Goal: Information Seeking & Learning: Compare options

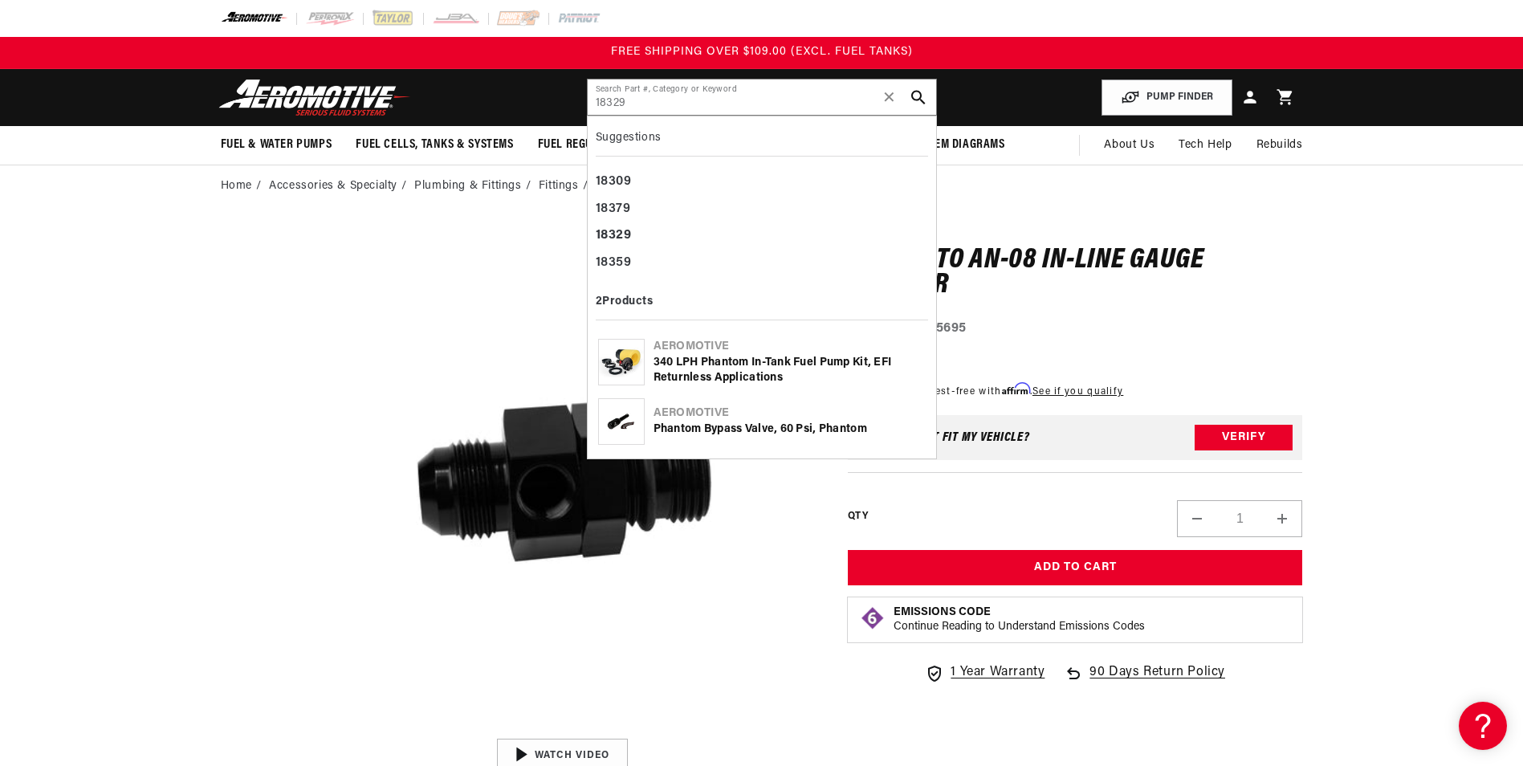
drag, startPoint x: 647, startPoint y: 97, endPoint x: 381, endPoint y: 108, distance: 266.8
click at [381, 108] on header "Fuel & Water Pumps Back In-Tank In-Line Fuel Pumps" at bounding box center [762, 97] width 1163 height 57
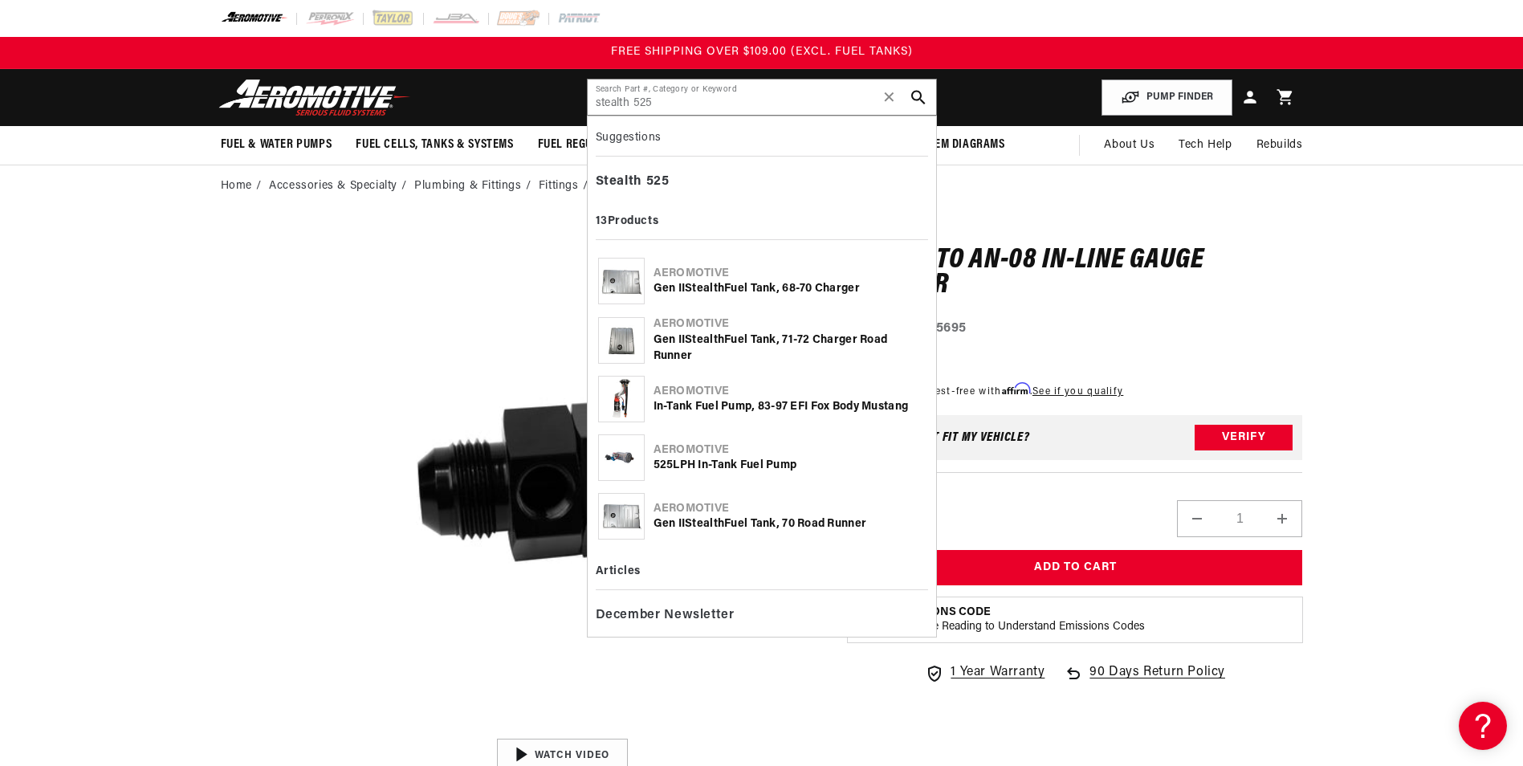
type input "stealth 525"
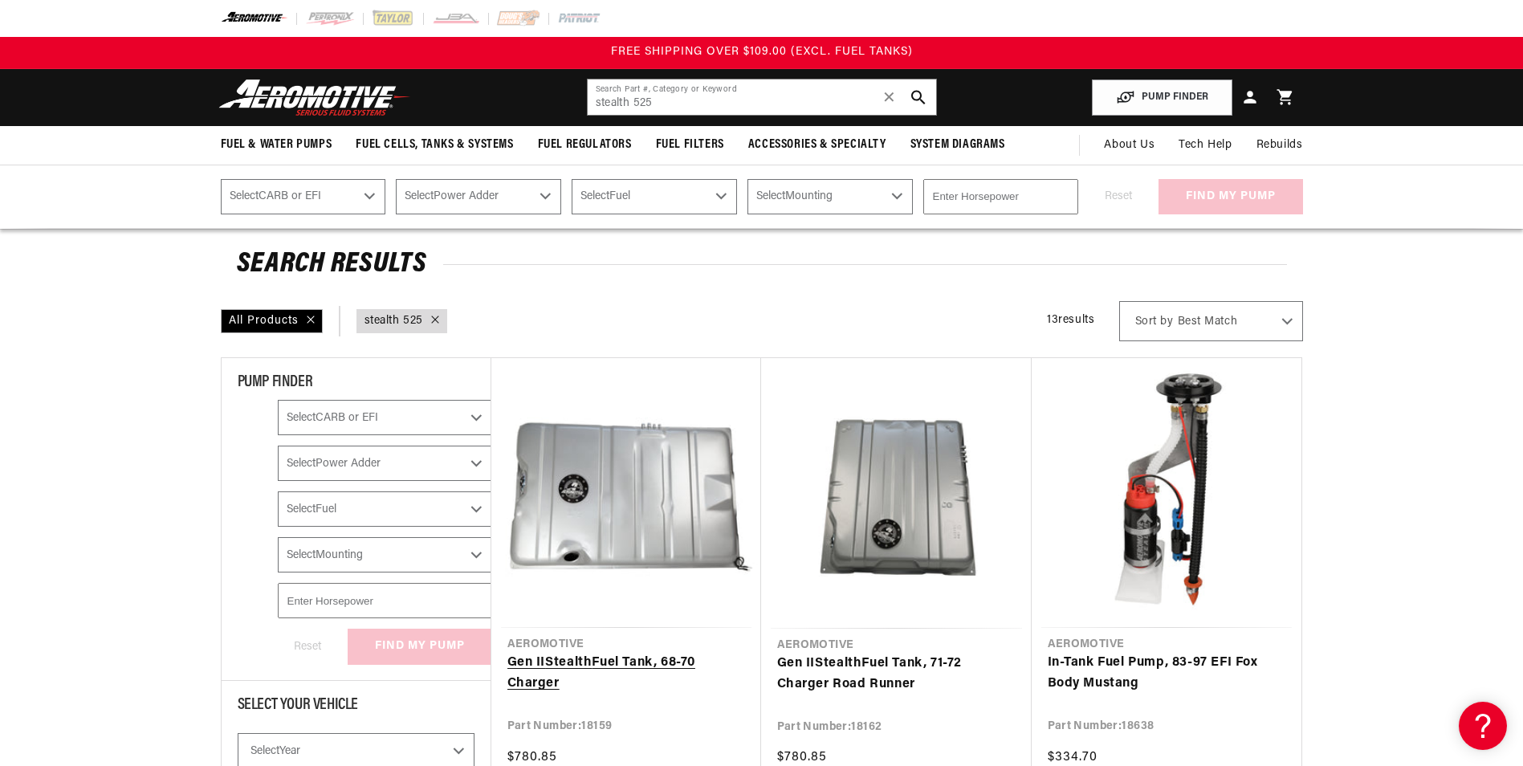
click at [645, 658] on link "Gen II Stealth Fuel Tank, 68-70 Charger" at bounding box center [626, 673] width 238 height 41
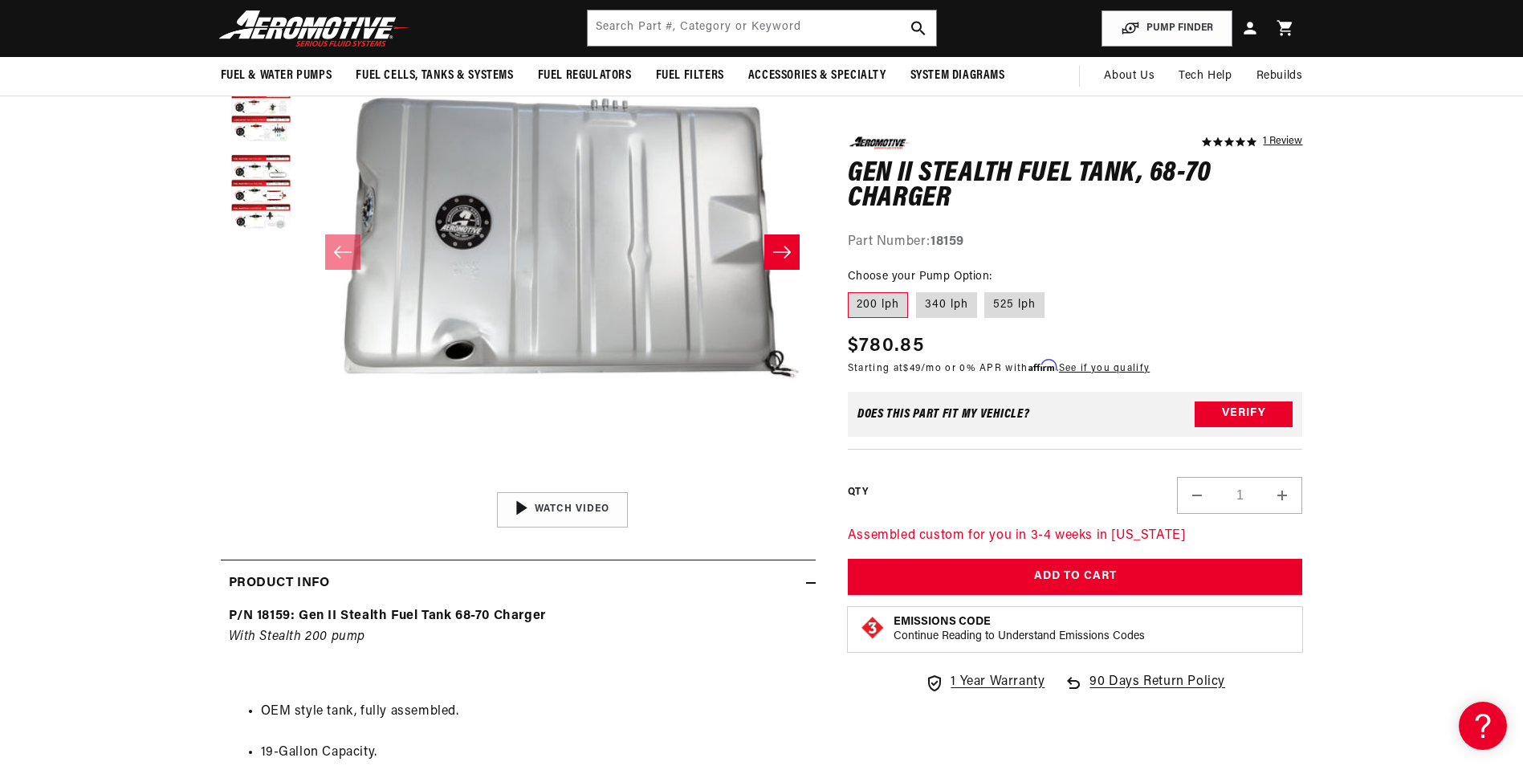
scroll to position [241, 0]
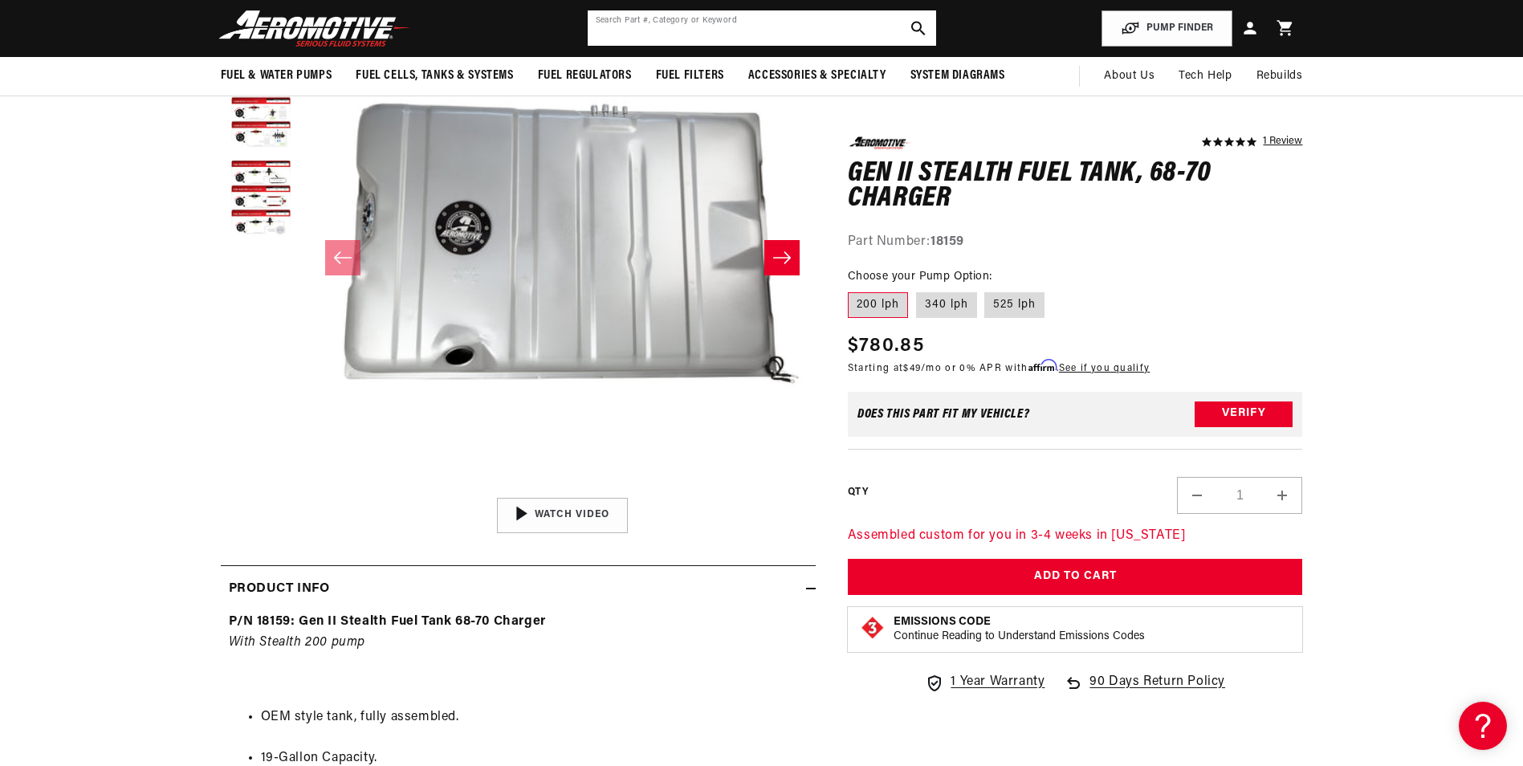
click at [747, 23] on input "text" at bounding box center [762, 27] width 348 height 35
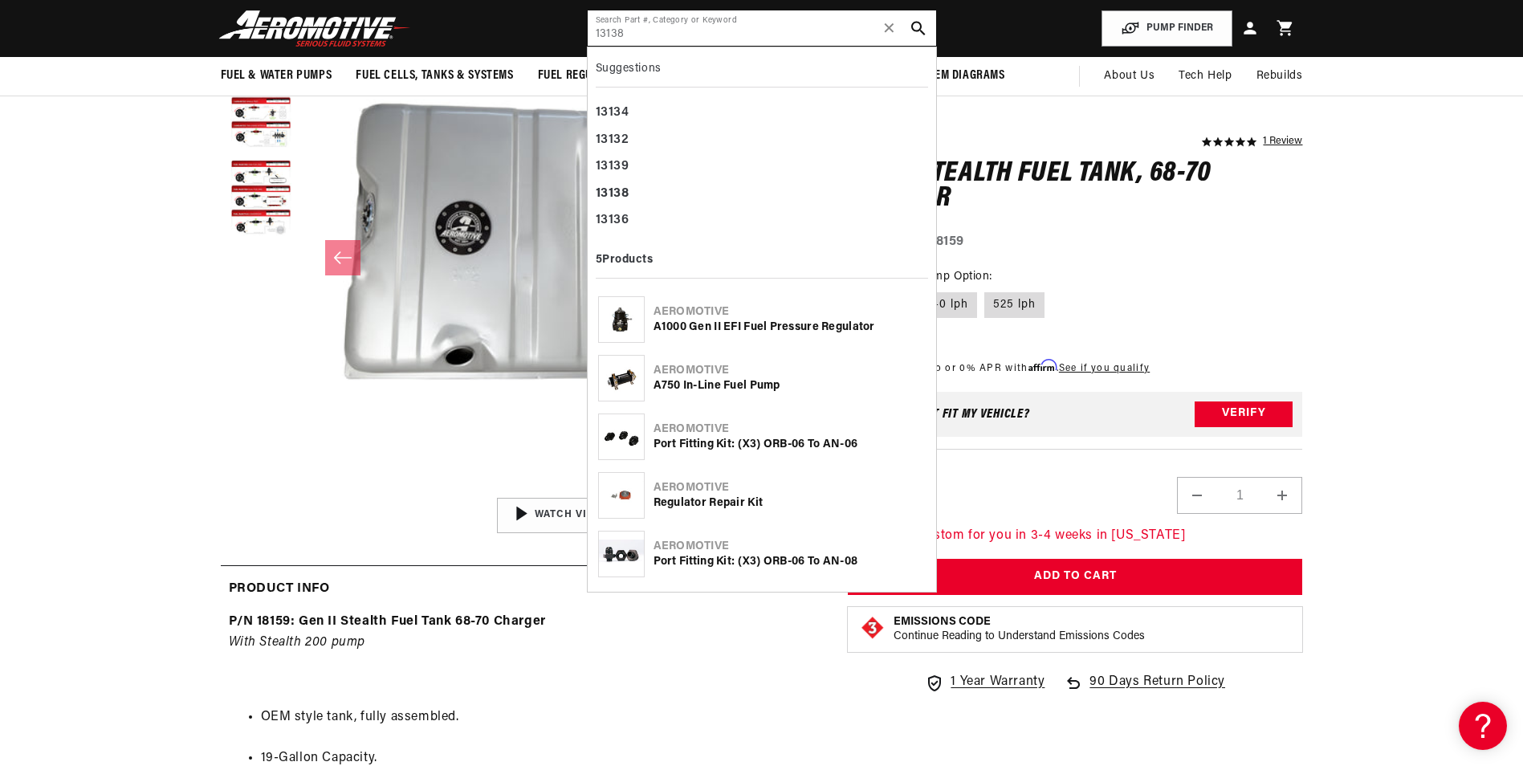
type input "13138"
click at [760, 324] on div "A1000 Gen II EFI Fuel Pressure Regulator" at bounding box center [790, 328] width 272 height 16
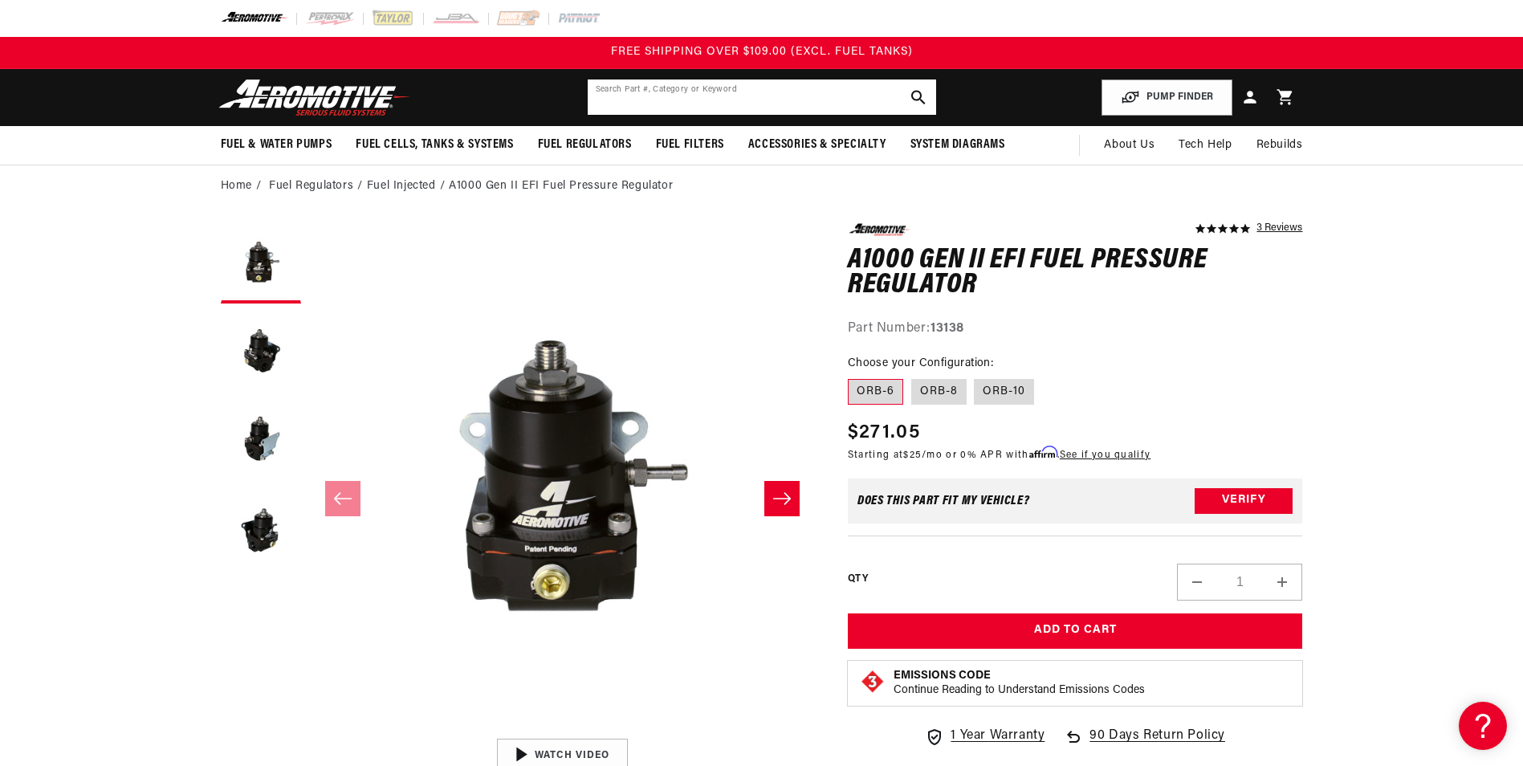
click at [674, 96] on input "text" at bounding box center [762, 96] width 348 height 35
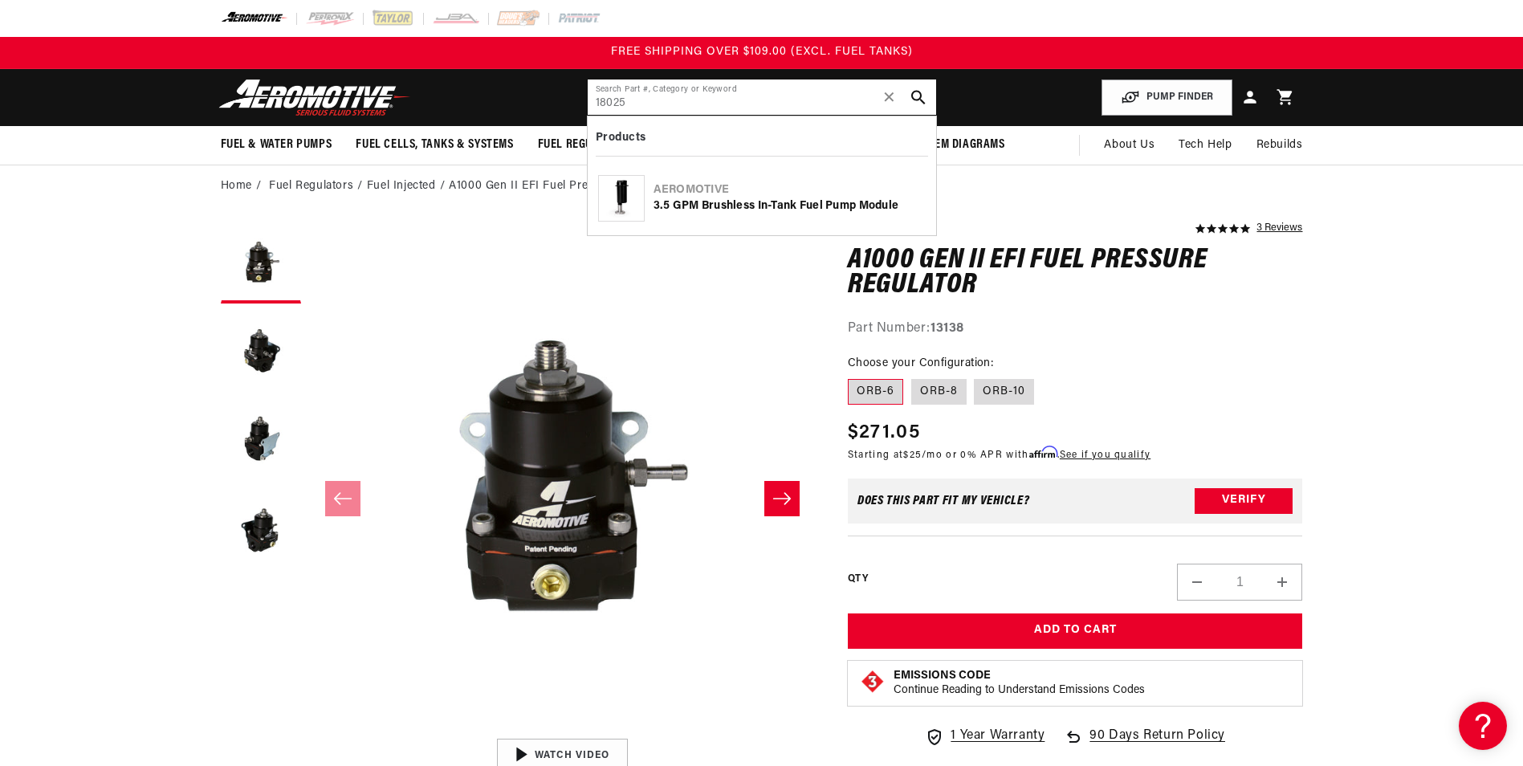
type input "18025"
click at [752, 198] on div "3.5 GPM Brushless In-Tank Fuel Pump Module" at bounding box center [790, 206] width 272 height 16
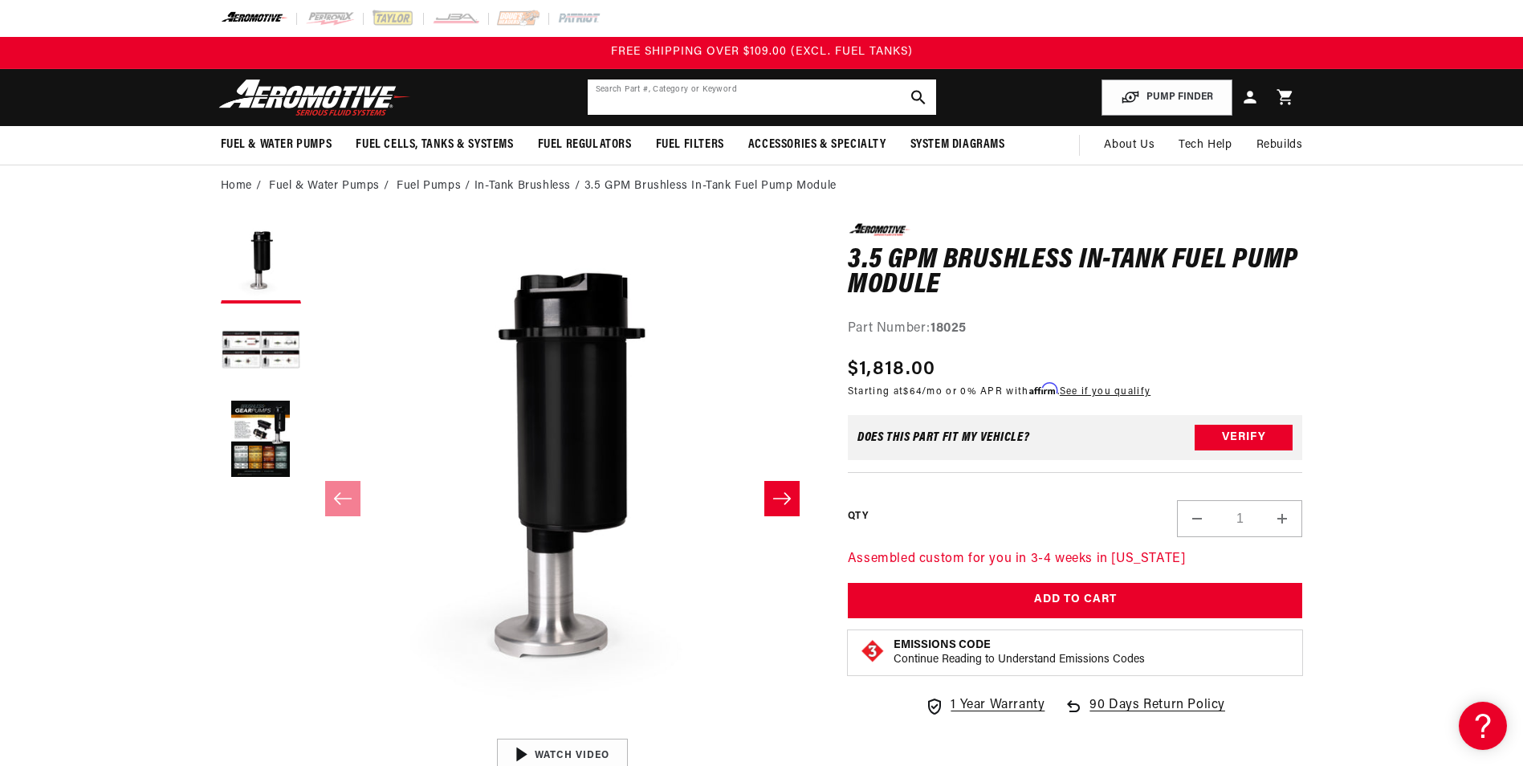
click at [677, 92] on input "text" at bounding box center [762, 96] width 348 height 35
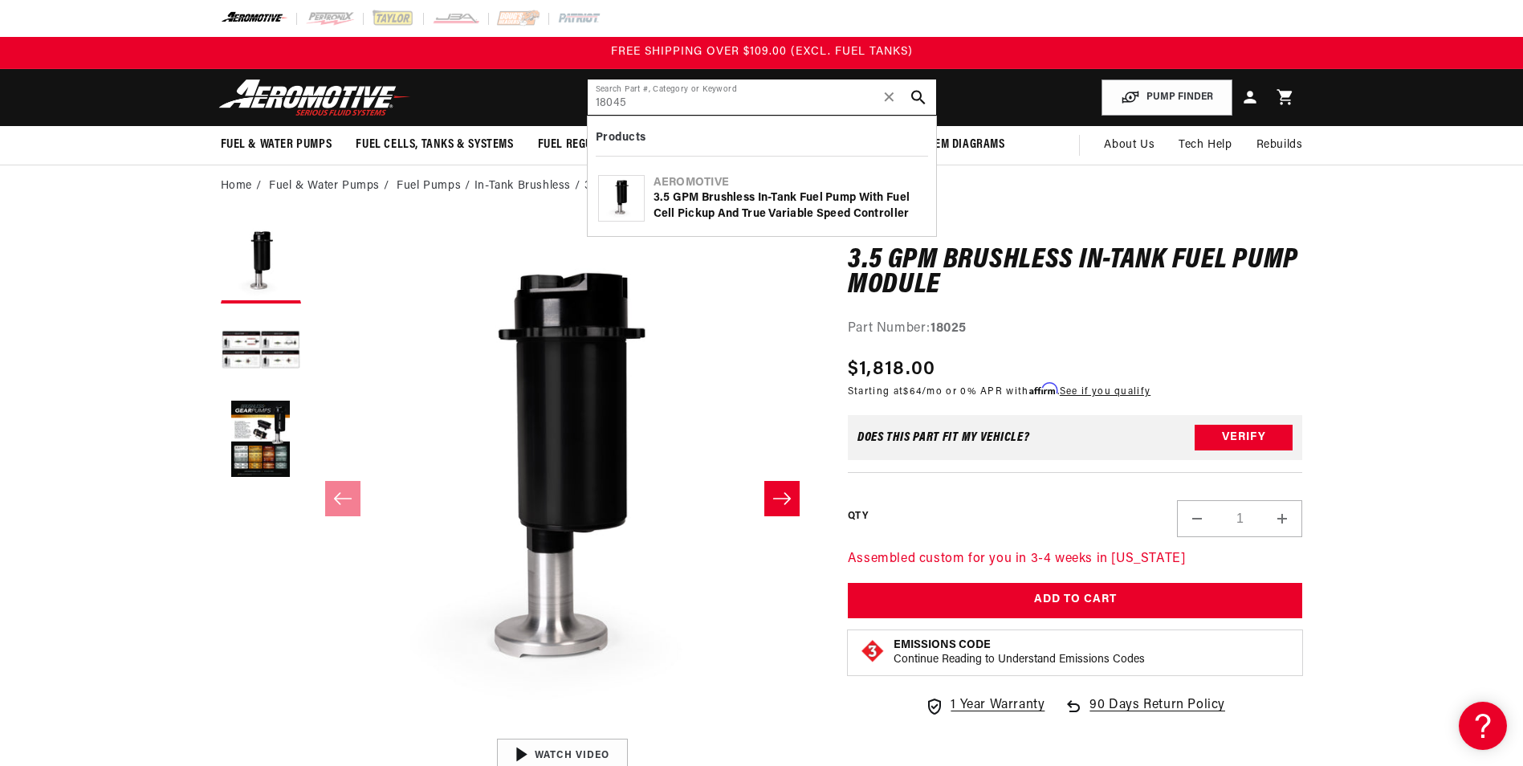
type input "18045"
click at [818, 205] on div "3.5 GPM Brushless In-Tank Fuel Pump with Fuel Cell Pickup and True Variable Spe…" at bounding box center [790, 205] width 272 height 31
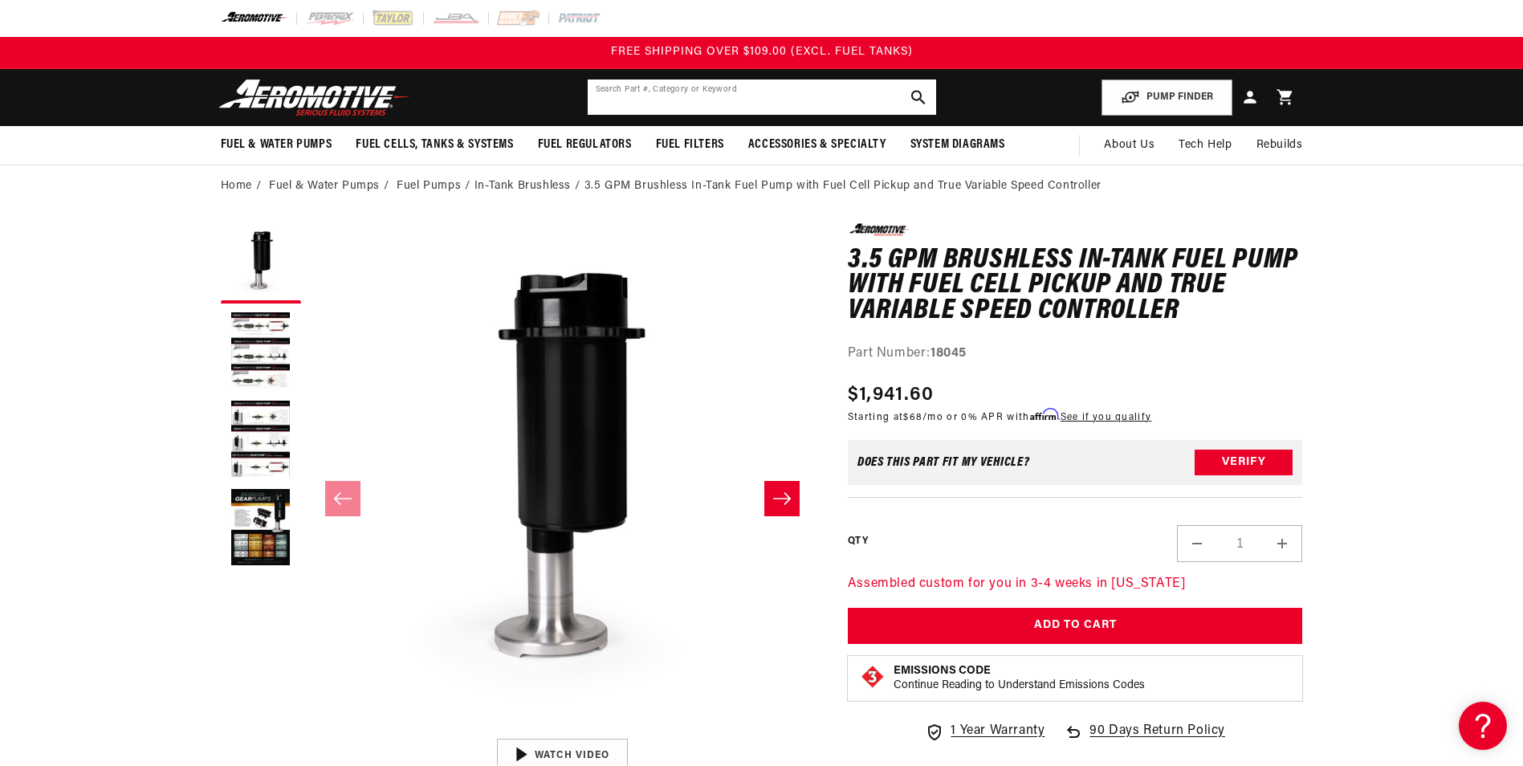
click at [744, 89] on input "text" at bounding box center [762, 96] width 348 height 35
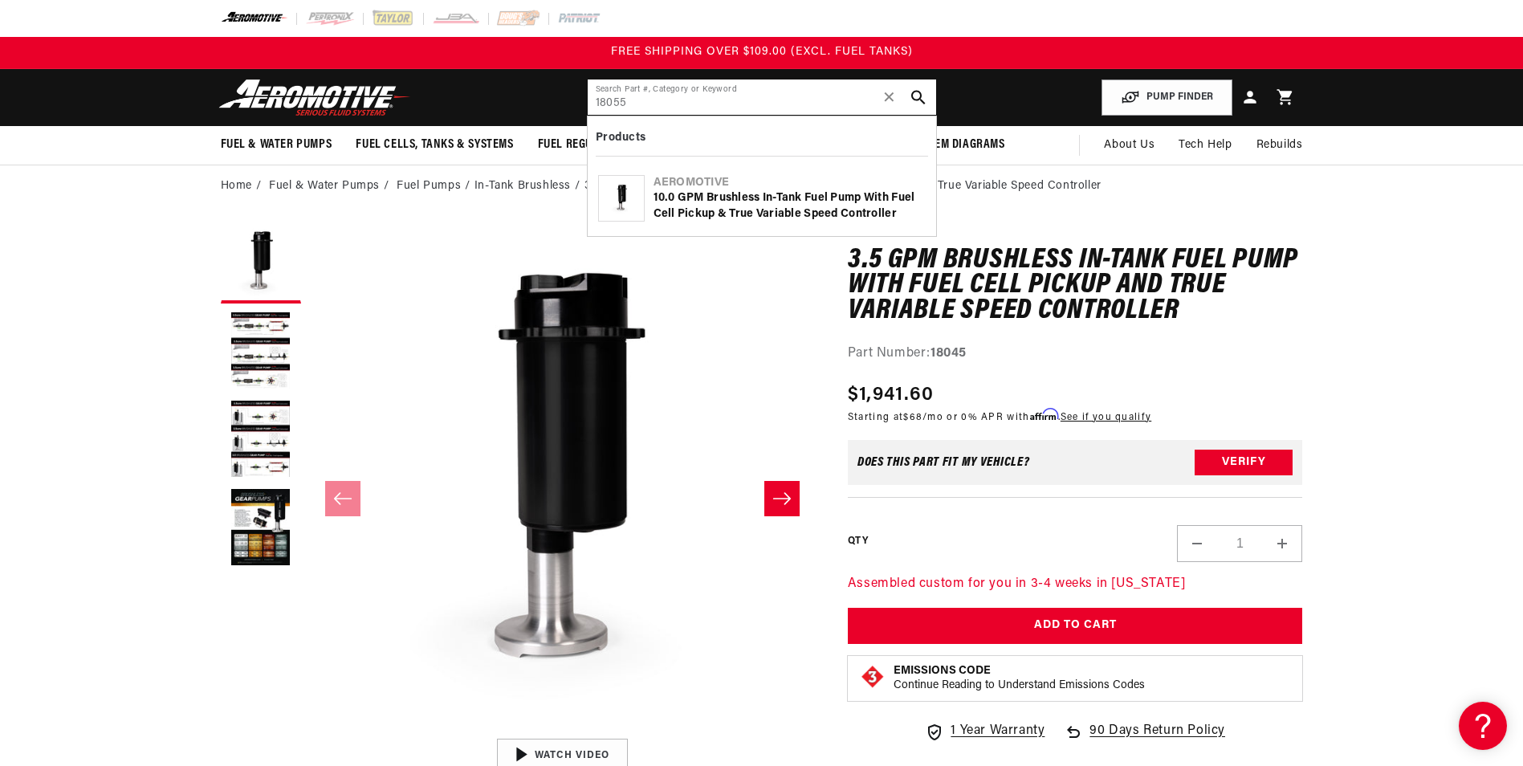
type input "18055"
click at [776, 196] on div "10.0 GPM Brushless In-Tank Fuel Pump with Fuel Cell Pickup & True Variable Spee…" at bounding box center [790, 205] width 272 height 31
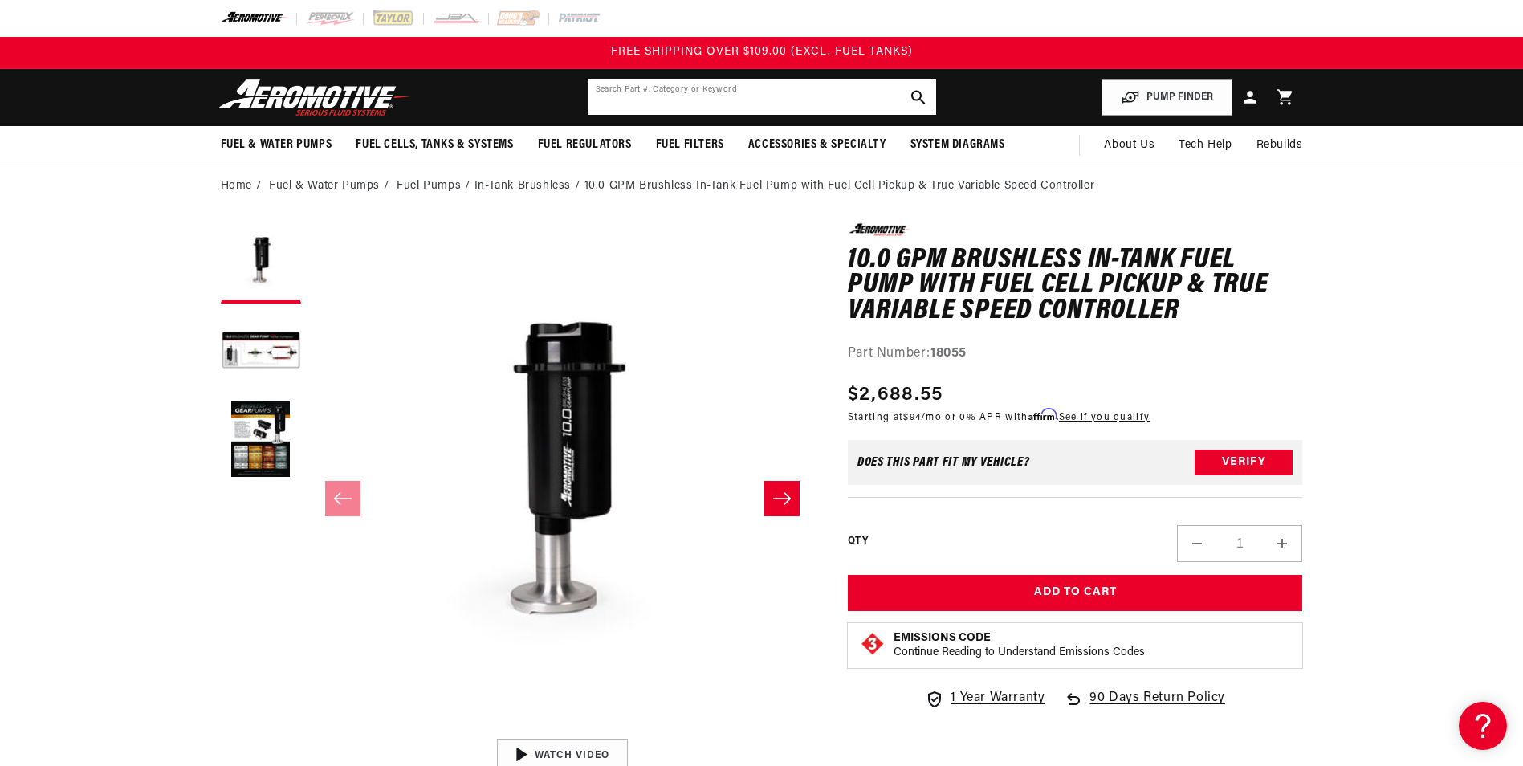
click at [699, 101] on input "text" at bounding box center [762, 96] width 348 height 35
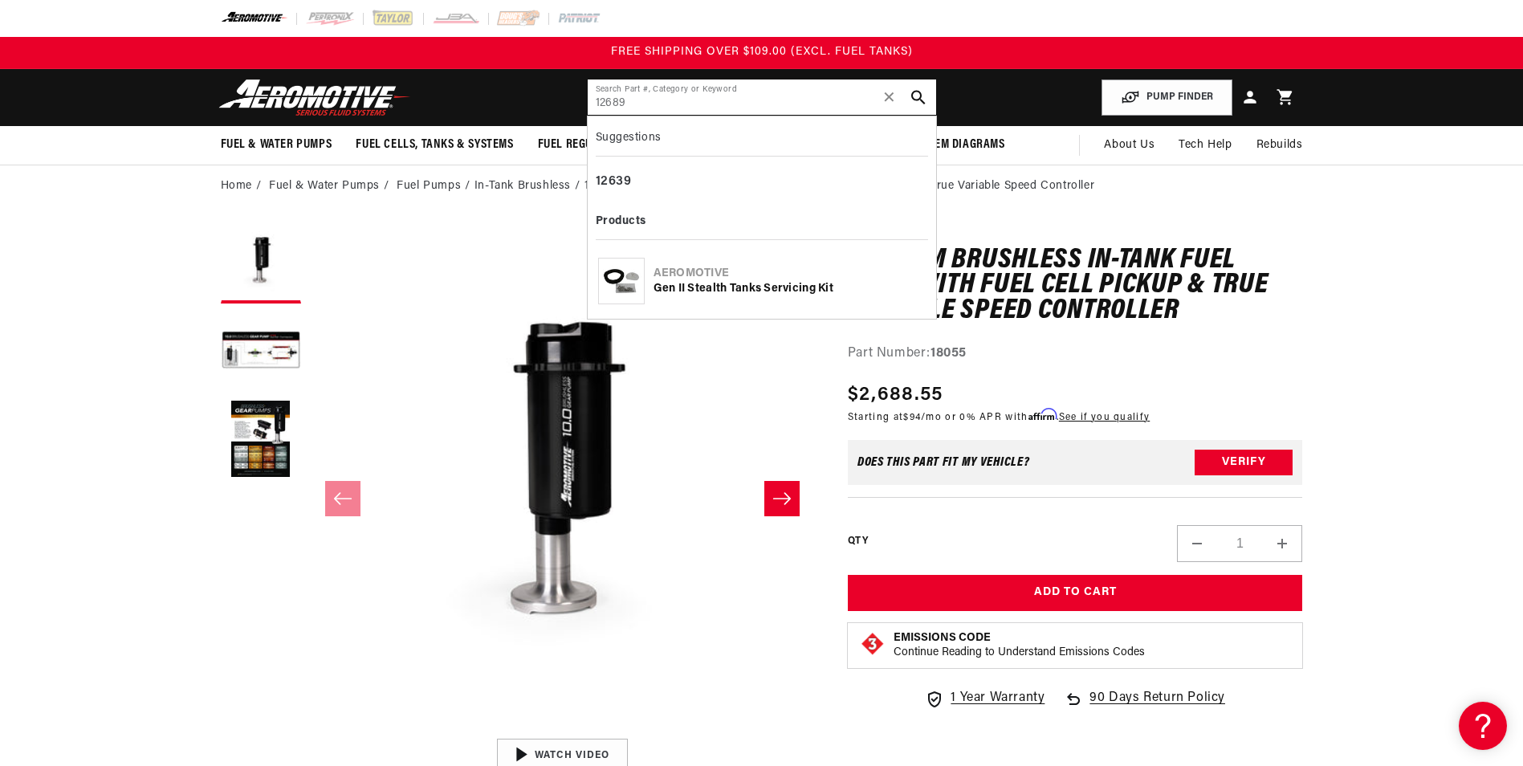
type input "12689"
click at [768, 295] on div "Gen II Stealth Tanks Servicing Kit" at bounding box center [790, 289] width 272 height 16
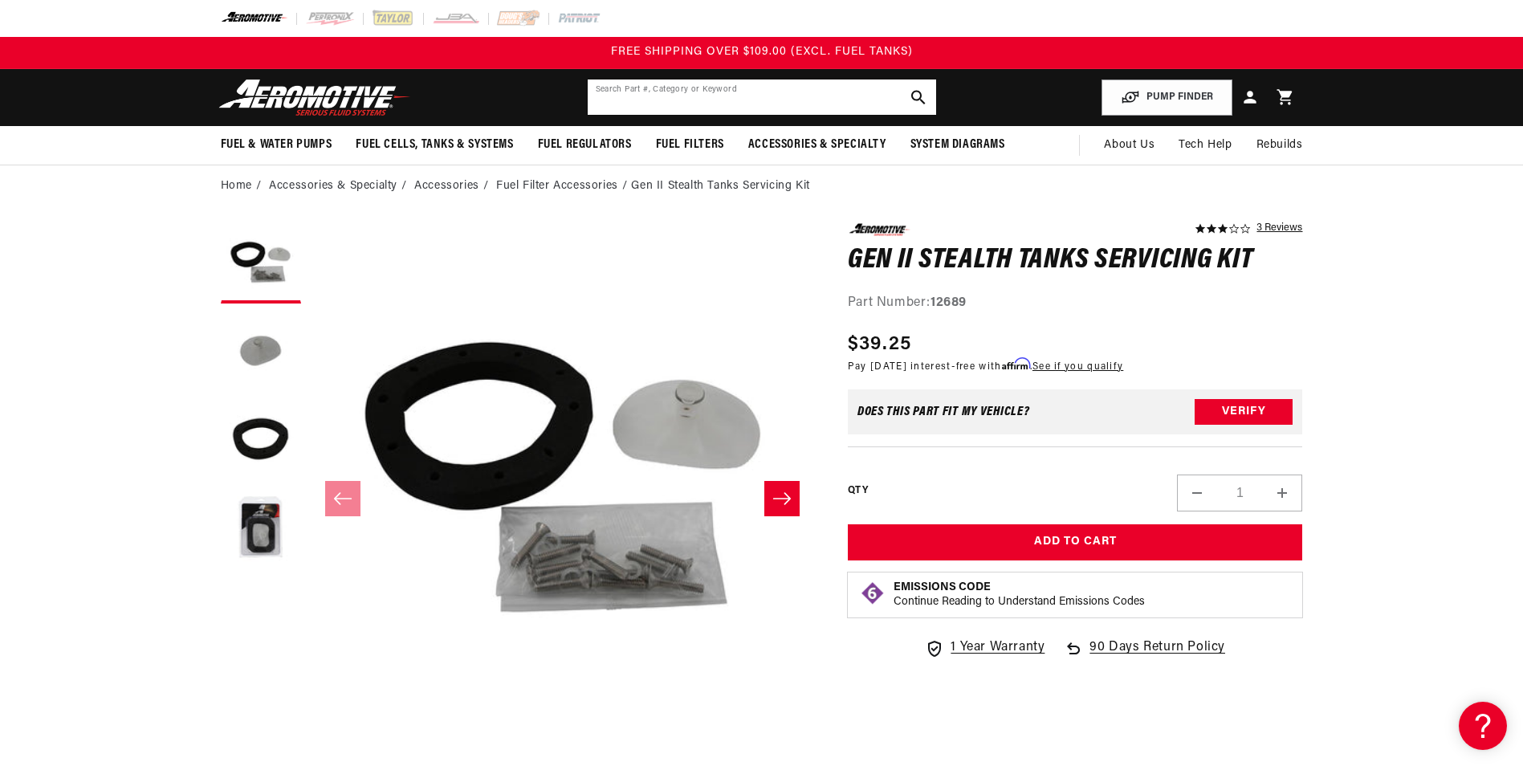
click at [738, 108] on input "text" at bounding box center [762, 96] width 348 height 35
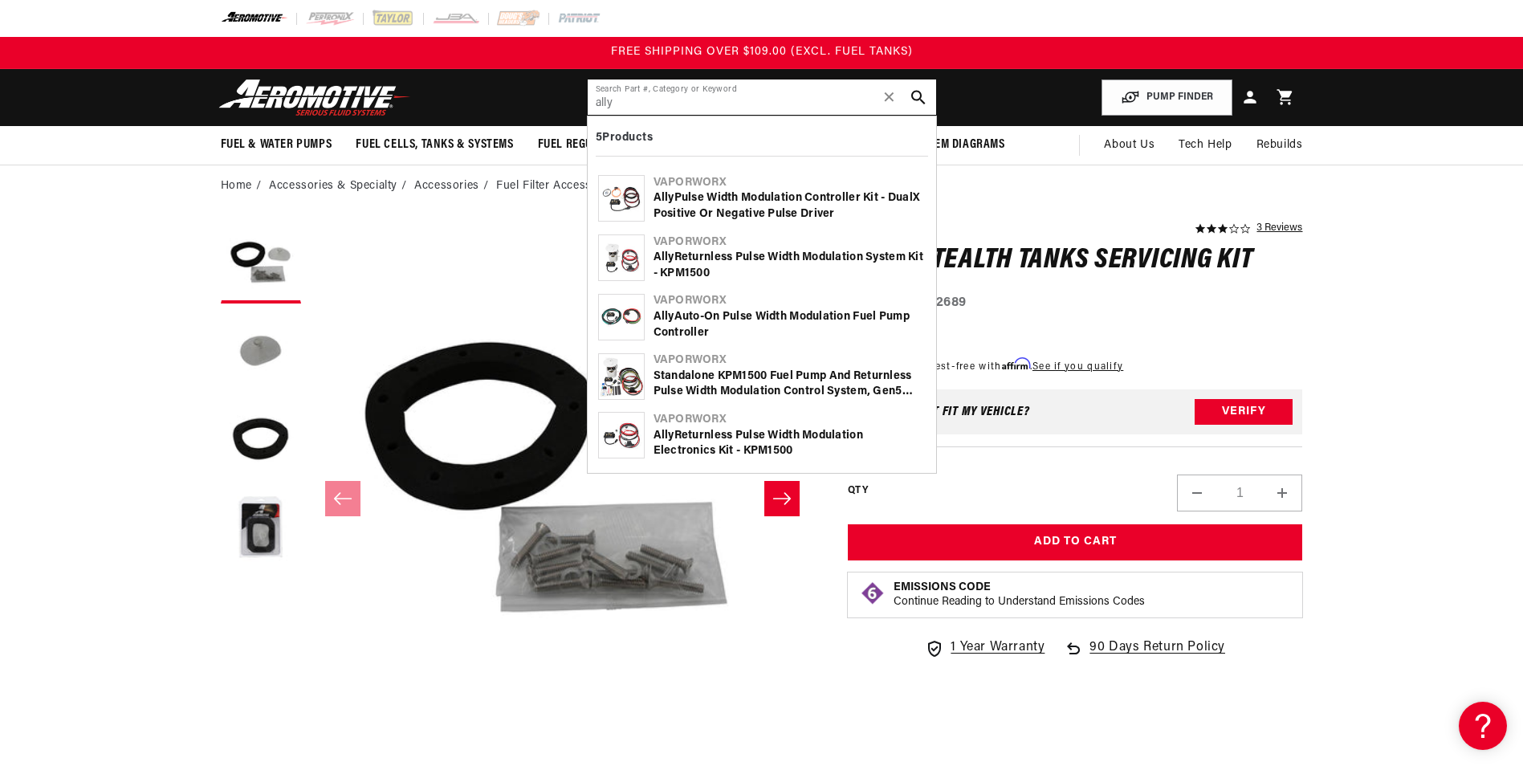
type input "ally"
click at [813, 202] on div "Ally Pulse Width Modulation Controller Kit - DualX Positive or Negative Pulse D…" at bounding box center [790, 205] width 272 height 31
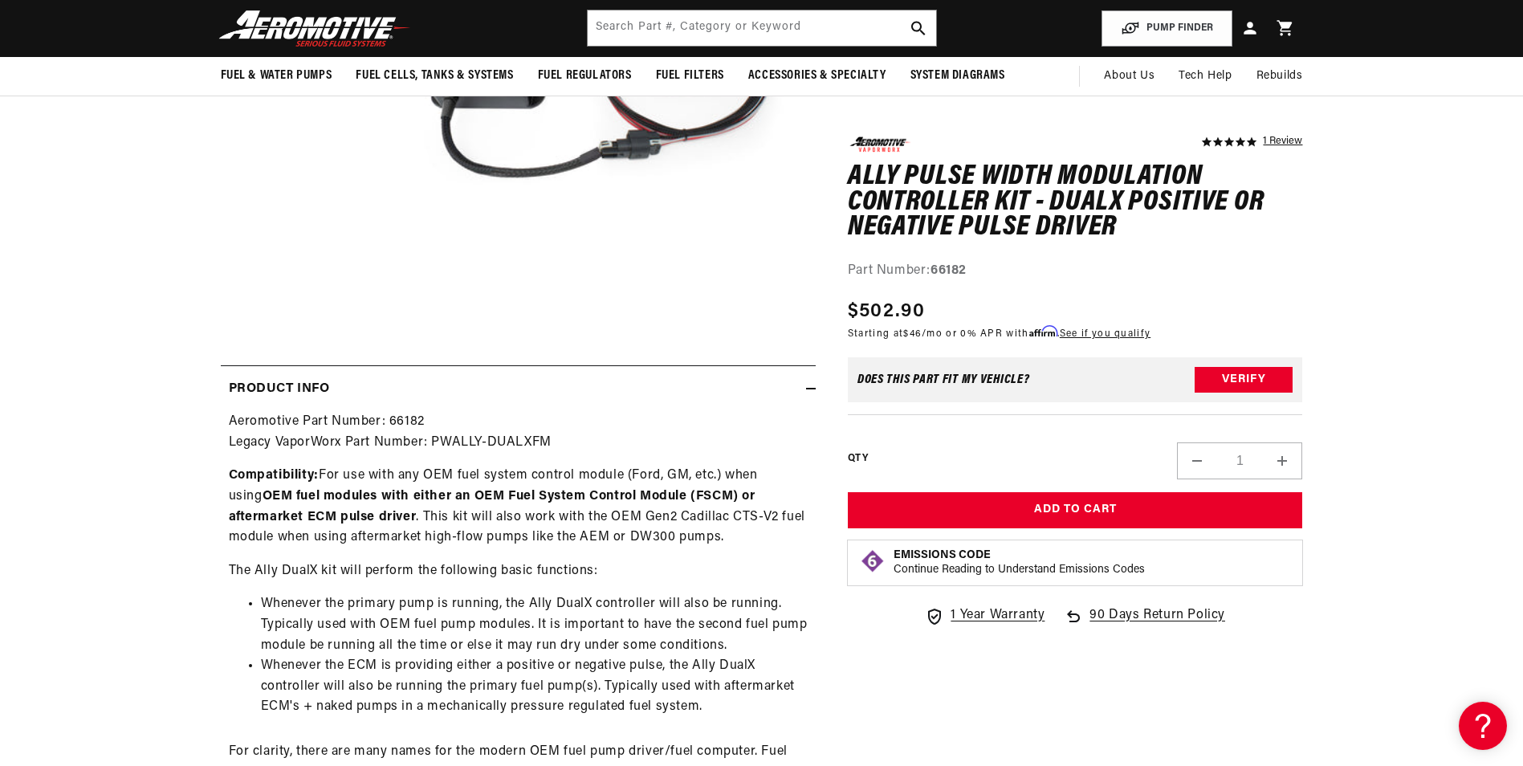
scroll to position [241, 0]
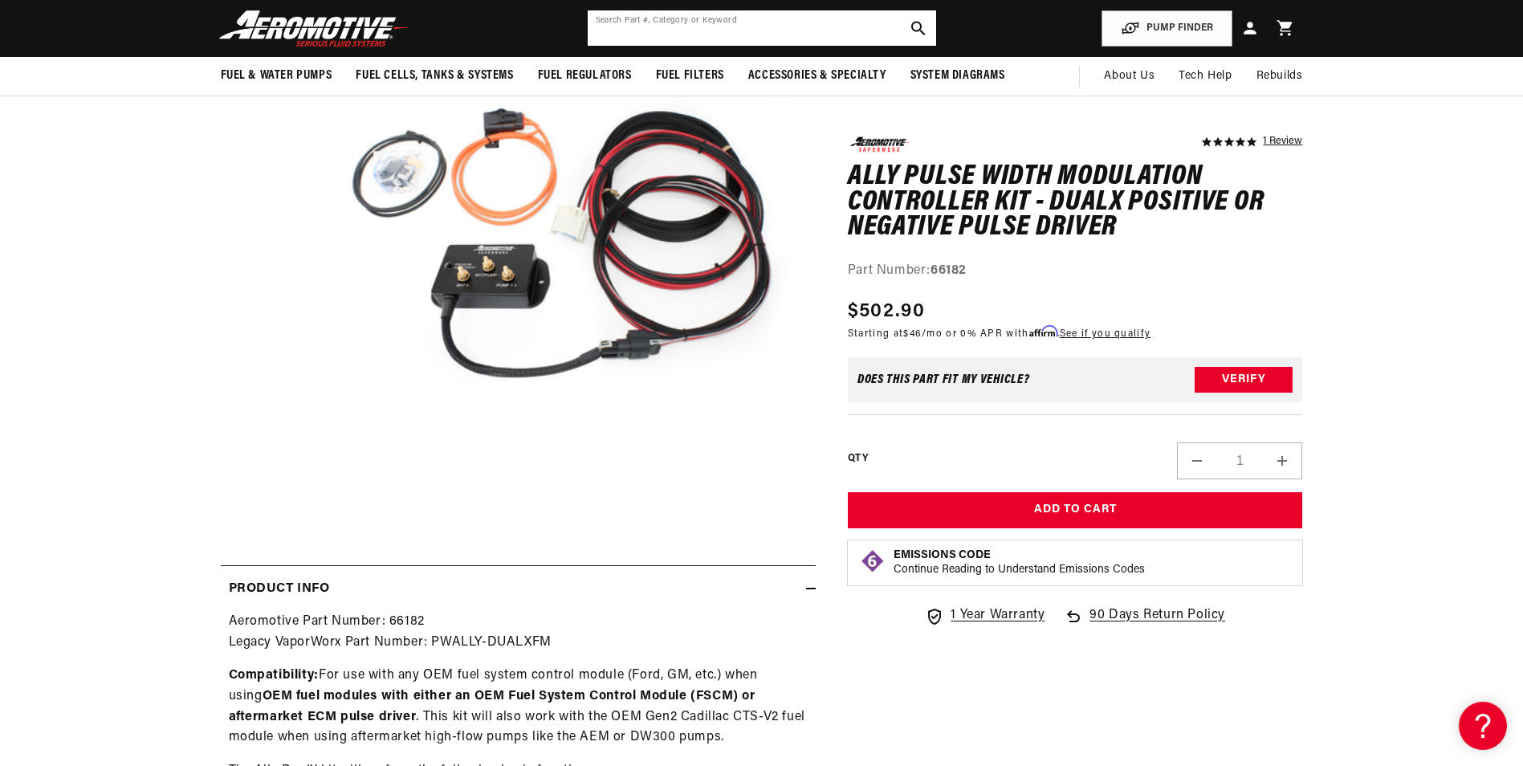
drag, startPoint x: 817, startPoint y: 44, endPoint x: 821, endPoint y: 33, distance: 11.9
click at [817, 39] on input "text" at bounding box center [762, 27] width 348 height 35
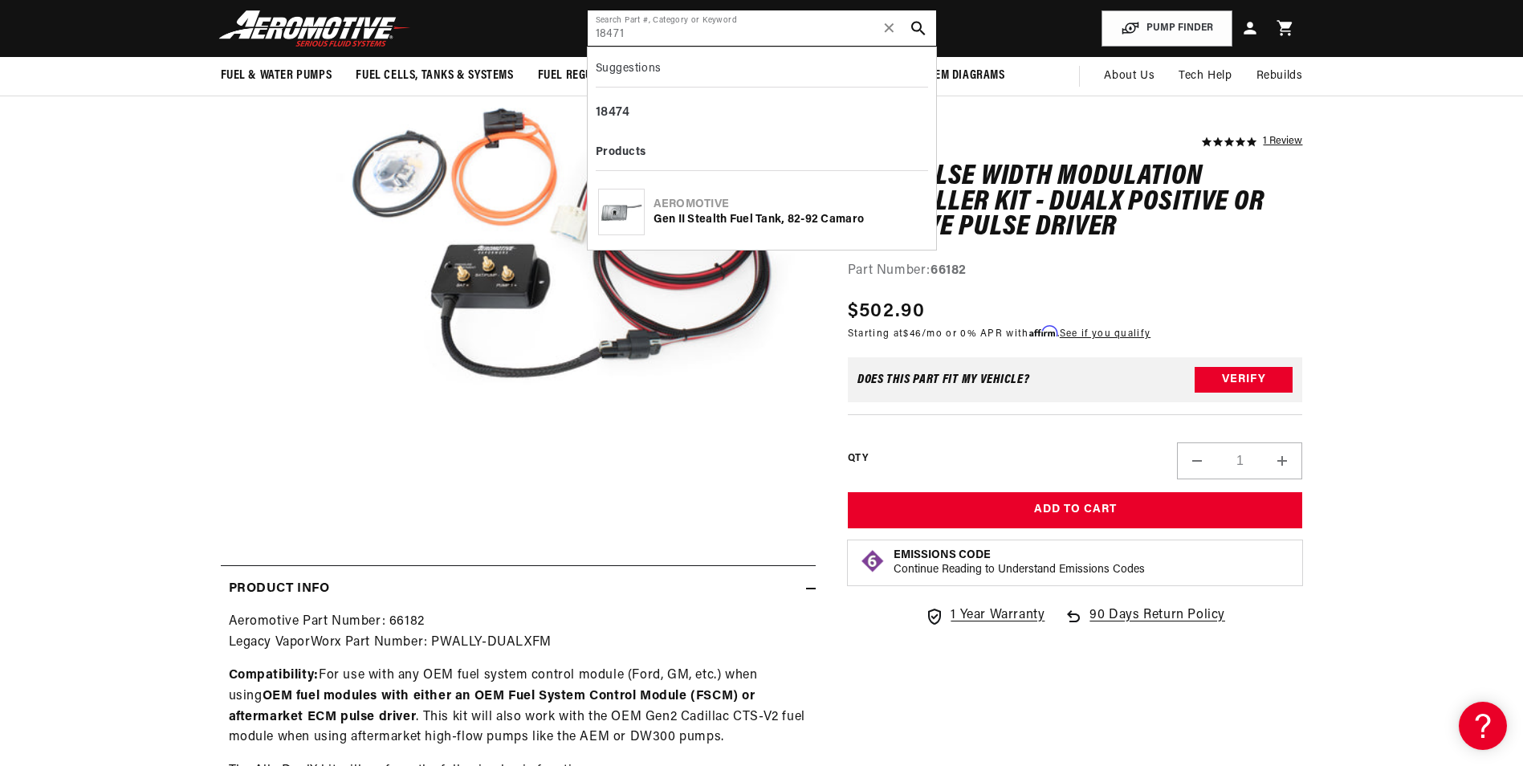
type input "18471"
click at [721, 220] on div "Gen II Stealth Fuel Tank, 82-92 Camaro" at bounding box center [790, 220] width 272 height 16
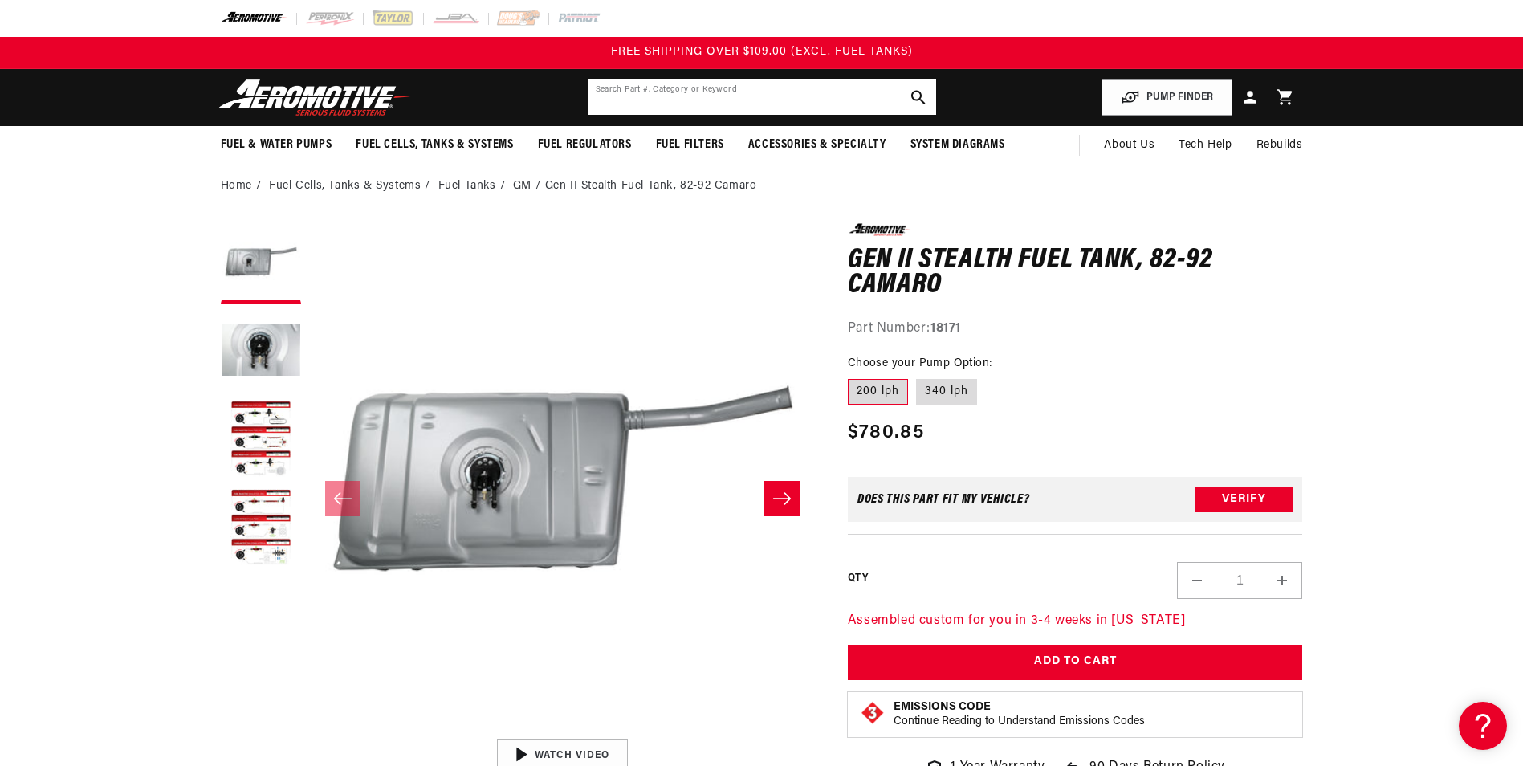
click at [666, 91] on input "text" at bounding box center [762, 96] width 348 height 35
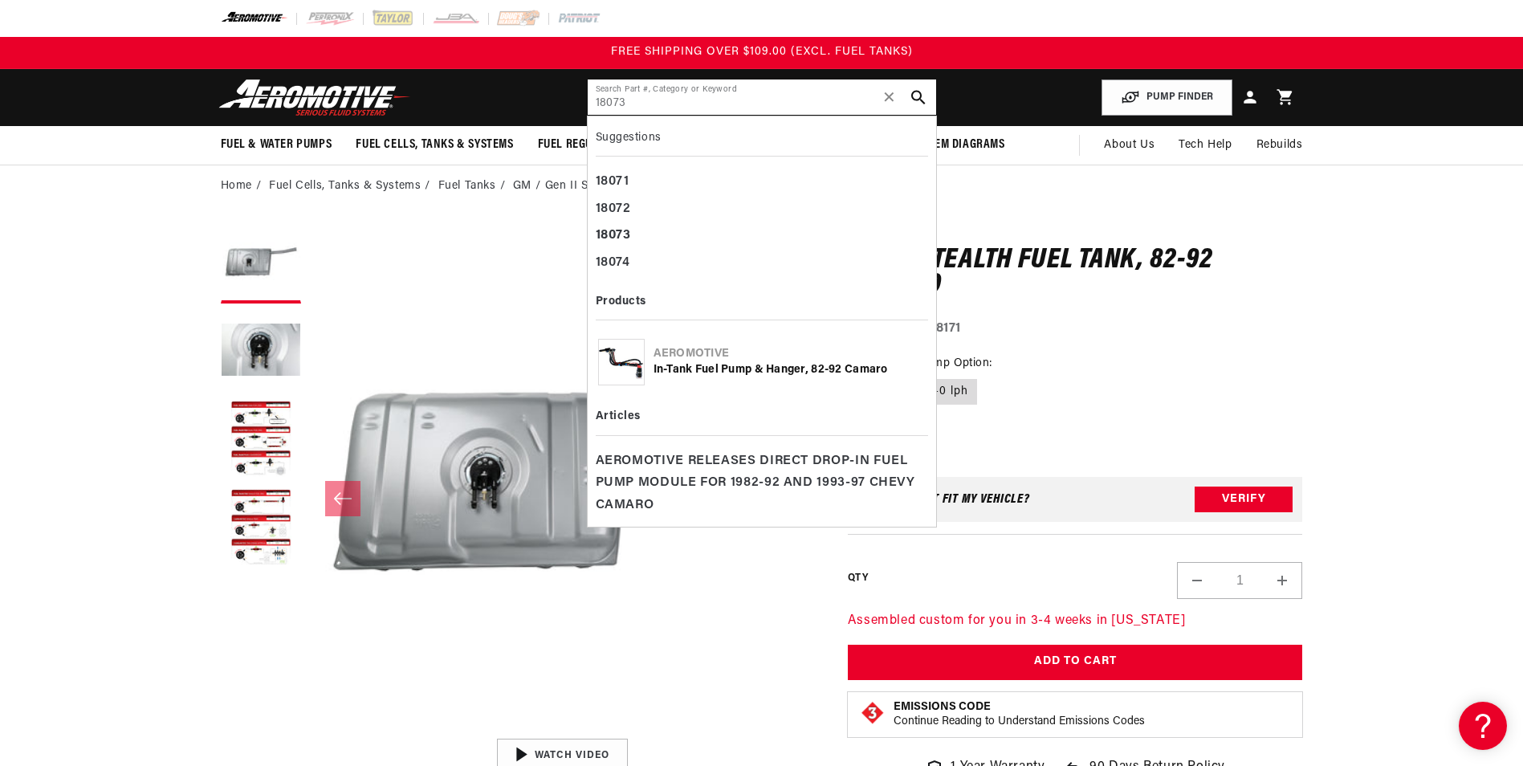
type input "18073"
click at [778, 365] on div "In-Tank Fuel Pump & Hanger, 82-92 Camaro" at bounding box center [790, 370] width 272 height 16
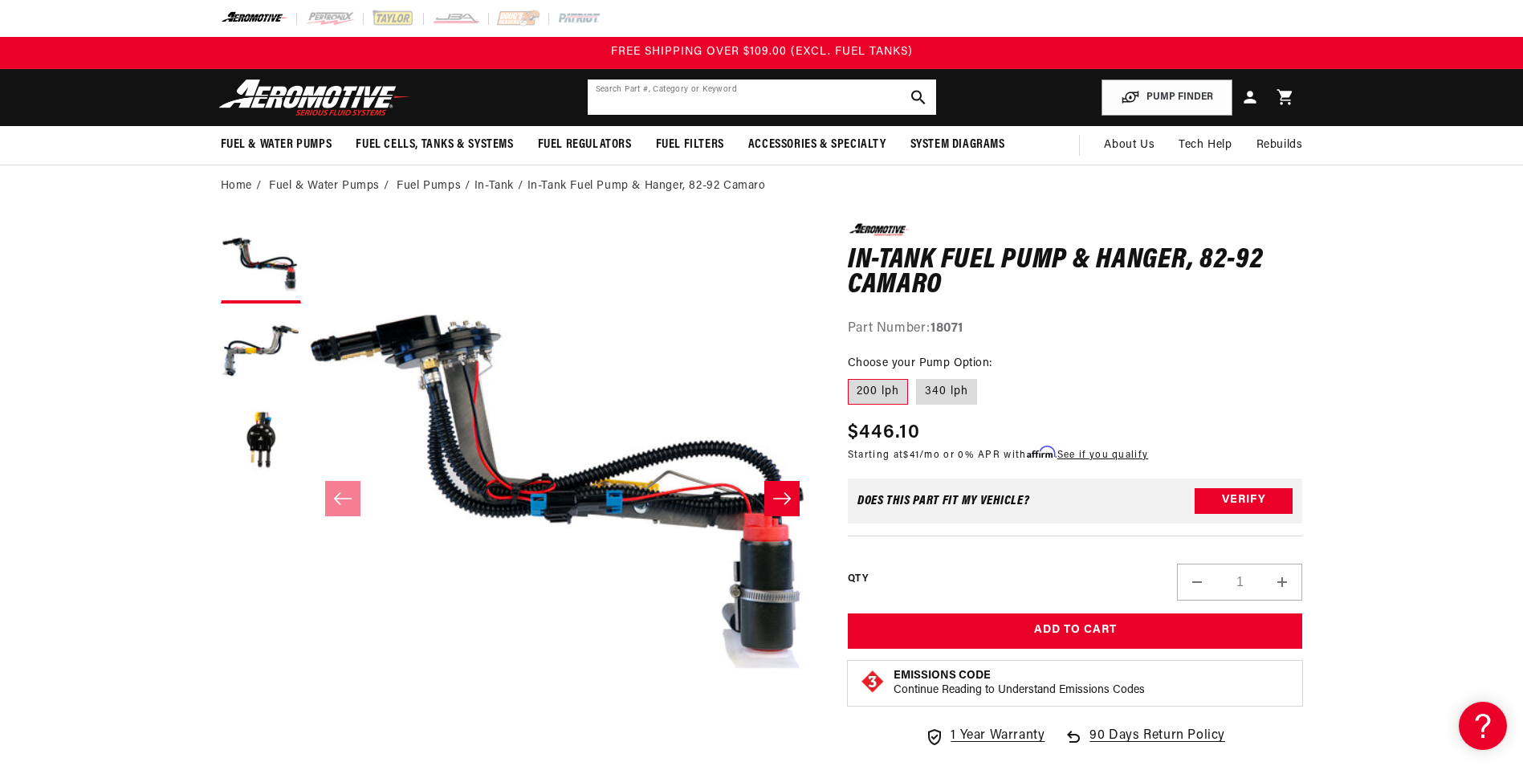
click at [700, 102] on input "text" at bounding box center [762, 96] width 348 height 35
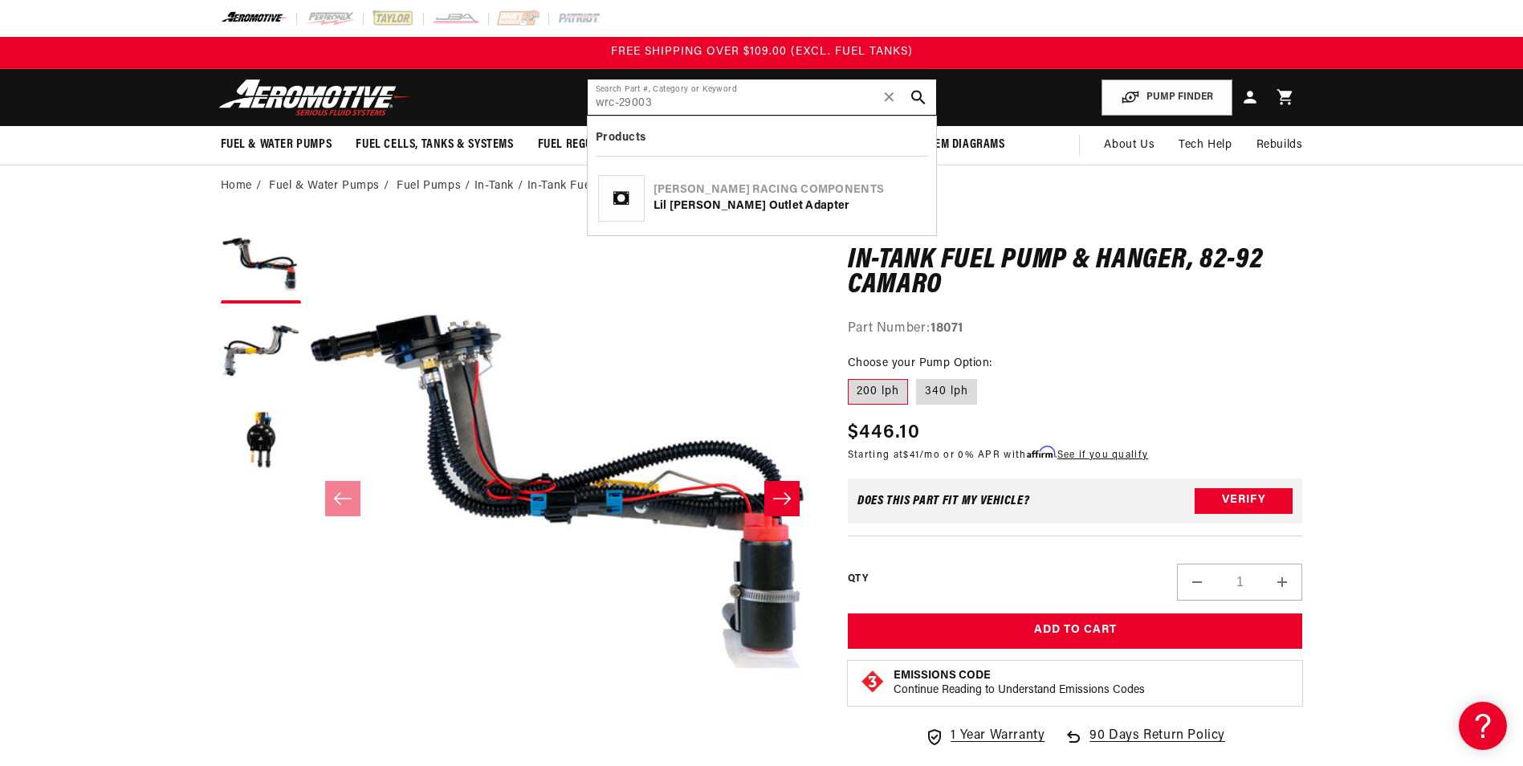
type input "wrc-29003"
click at [777, 190] on div "[PERSON_NAME] Racing Components" at bounding box center [790, 190] width 272 height 16
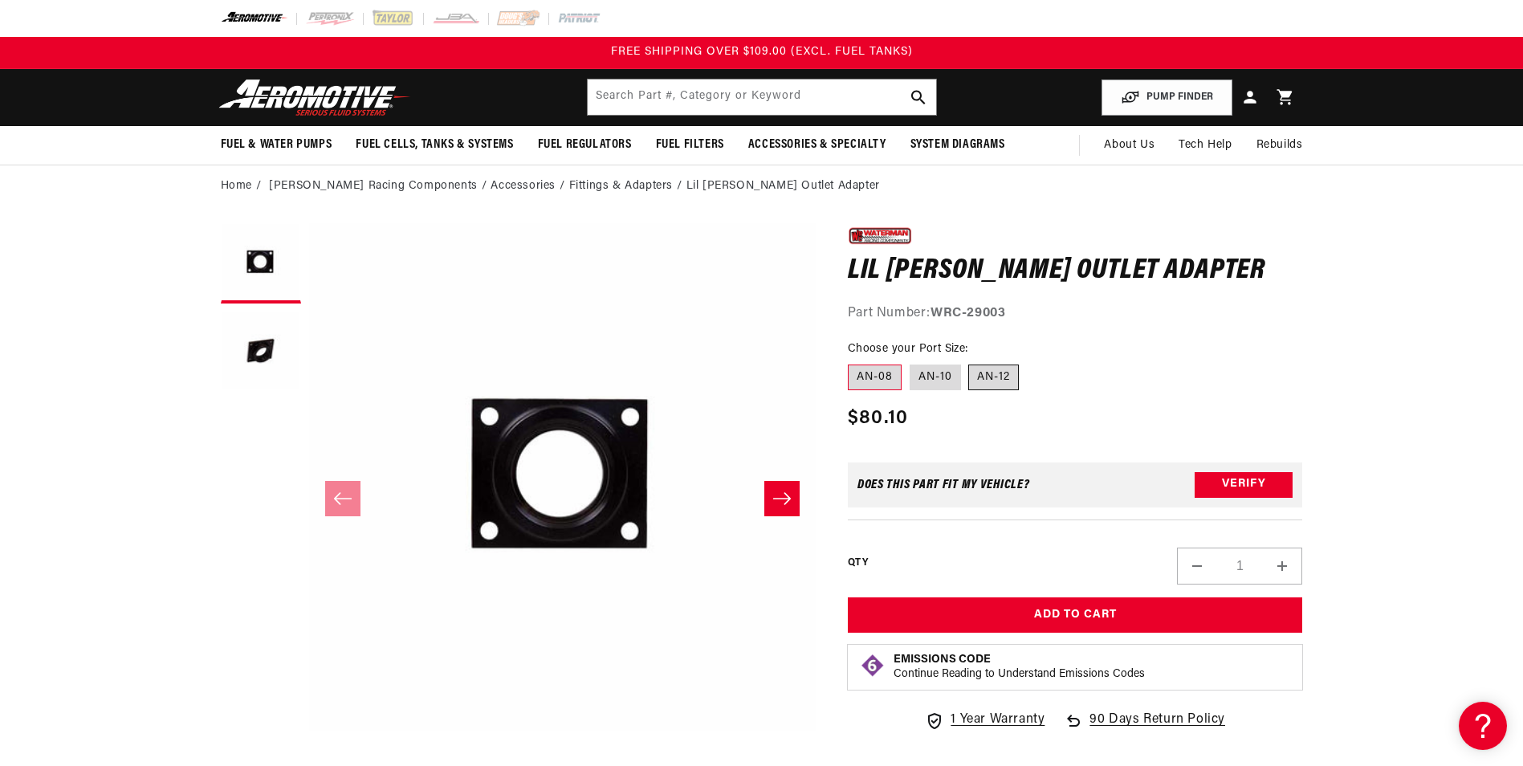
click at [995, 382] on label "AN-12" at bounding box center [993, 378] width 51 height 26
click at [970, 362] on input "AN-12" at bounding box center [969, 361] width 1 height 1
radio input "true"
click at [881, 374] on label "AN-08" at bounding box center [875, 378] width 54 height 26
click at [853, 362] on input "AN-08" at bounding box center [852, 361] width 1 height 1
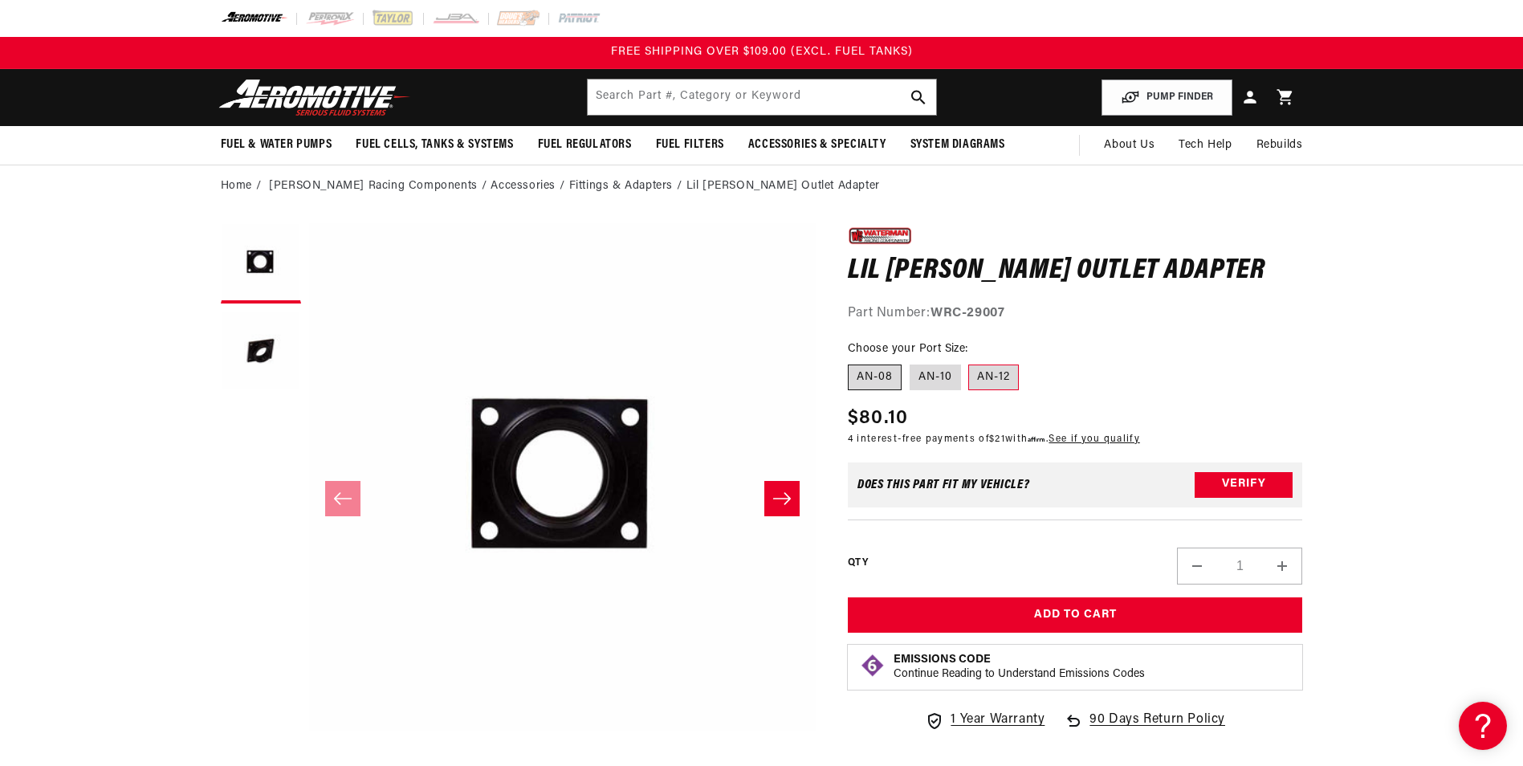
radio input "true"
